Goal: Transaction & Acquisition: Purchase product/service

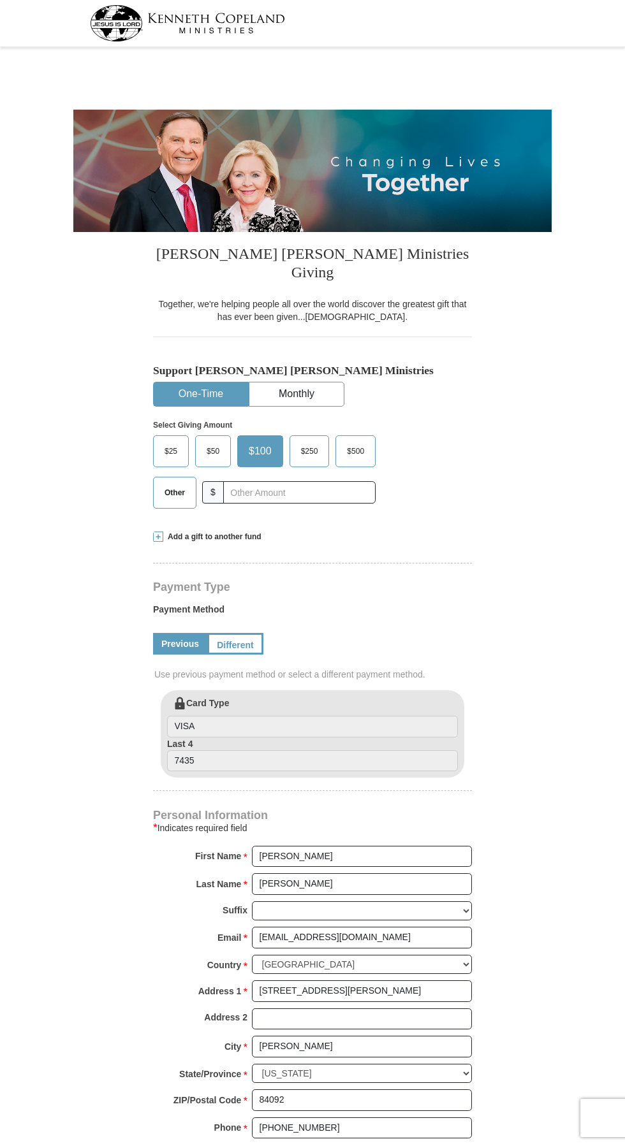
select select "UT"
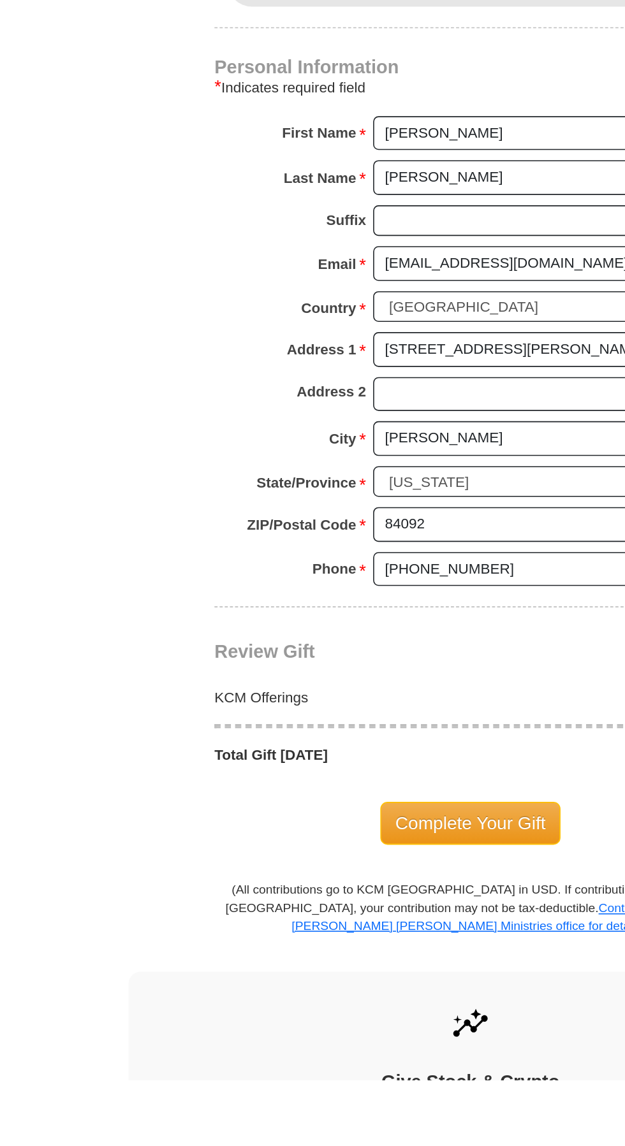
scroll to position [306, 0]
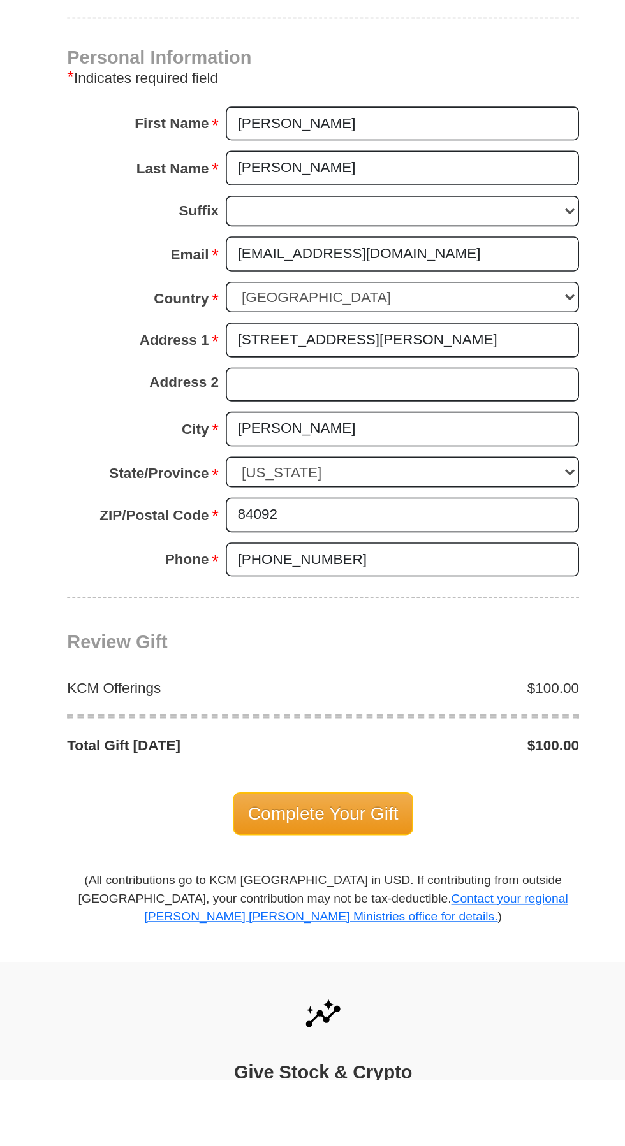
click at [335, 967] on span "Complete Your Gift" at bounding box center [312, 980] width 113 height 27
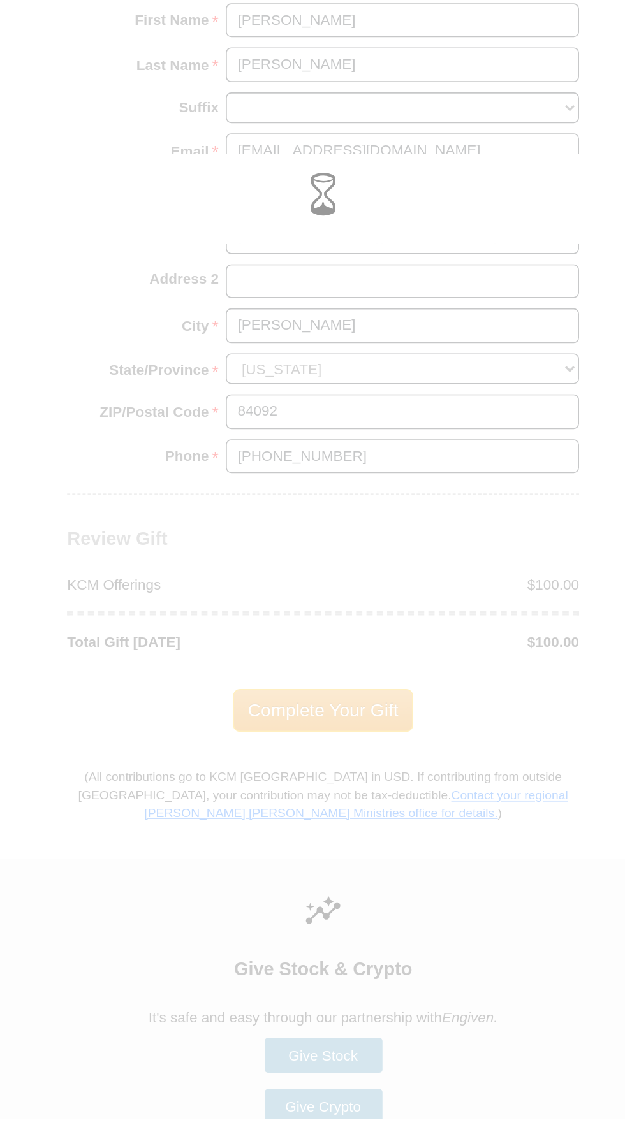
scroll to position [457, 0]
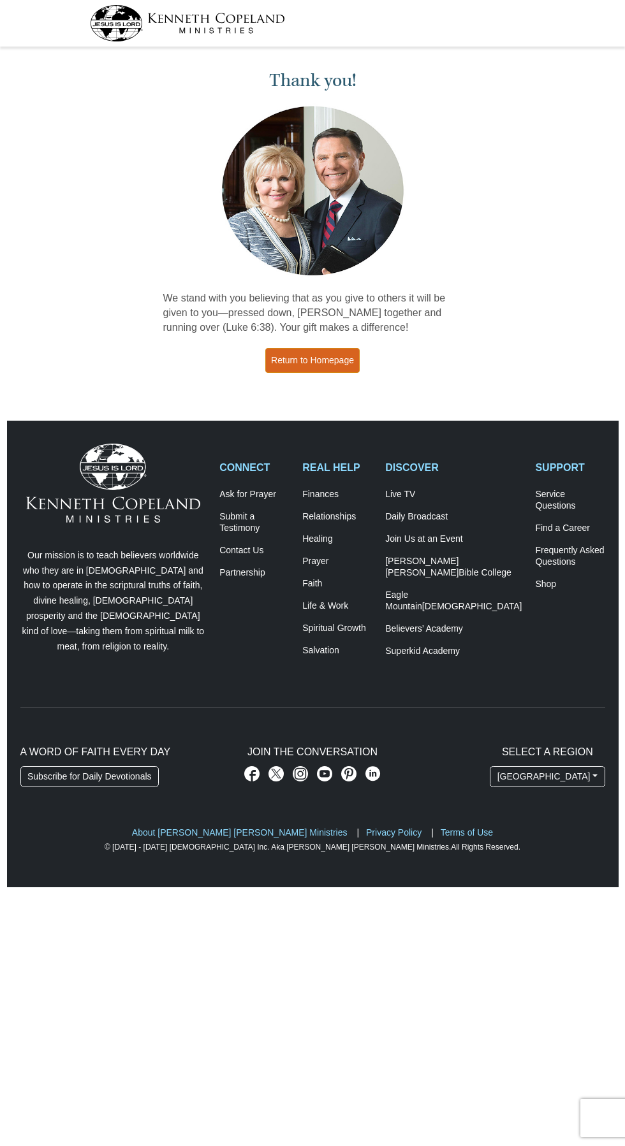
click at [324, 359] on link "Return to Homepage" at bounding box center [312, 360] width 94 height 25
